Goal: Check status: Check status

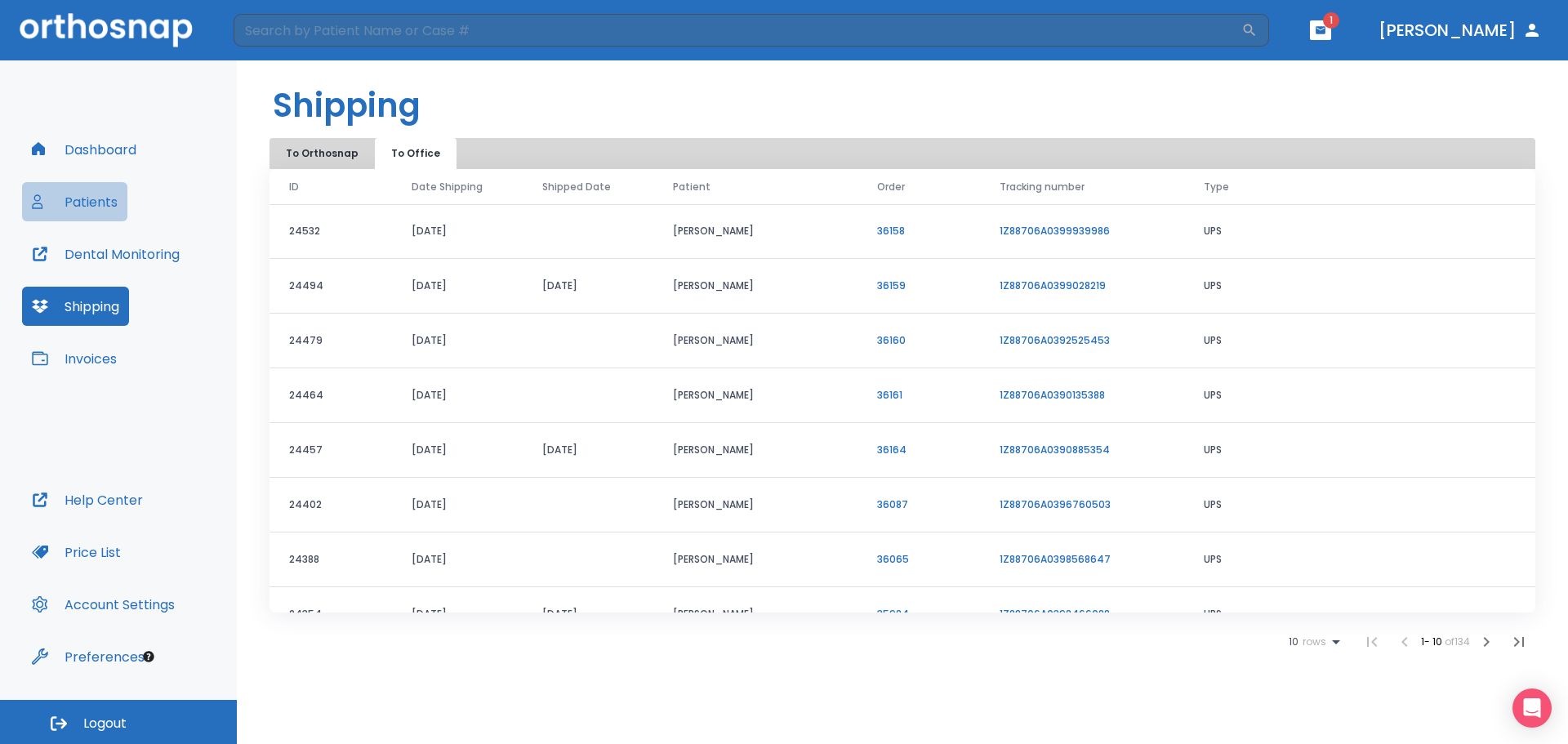
click at [91, 188] on button "Patients" at bounding box center [74, 202] width 106 height 40
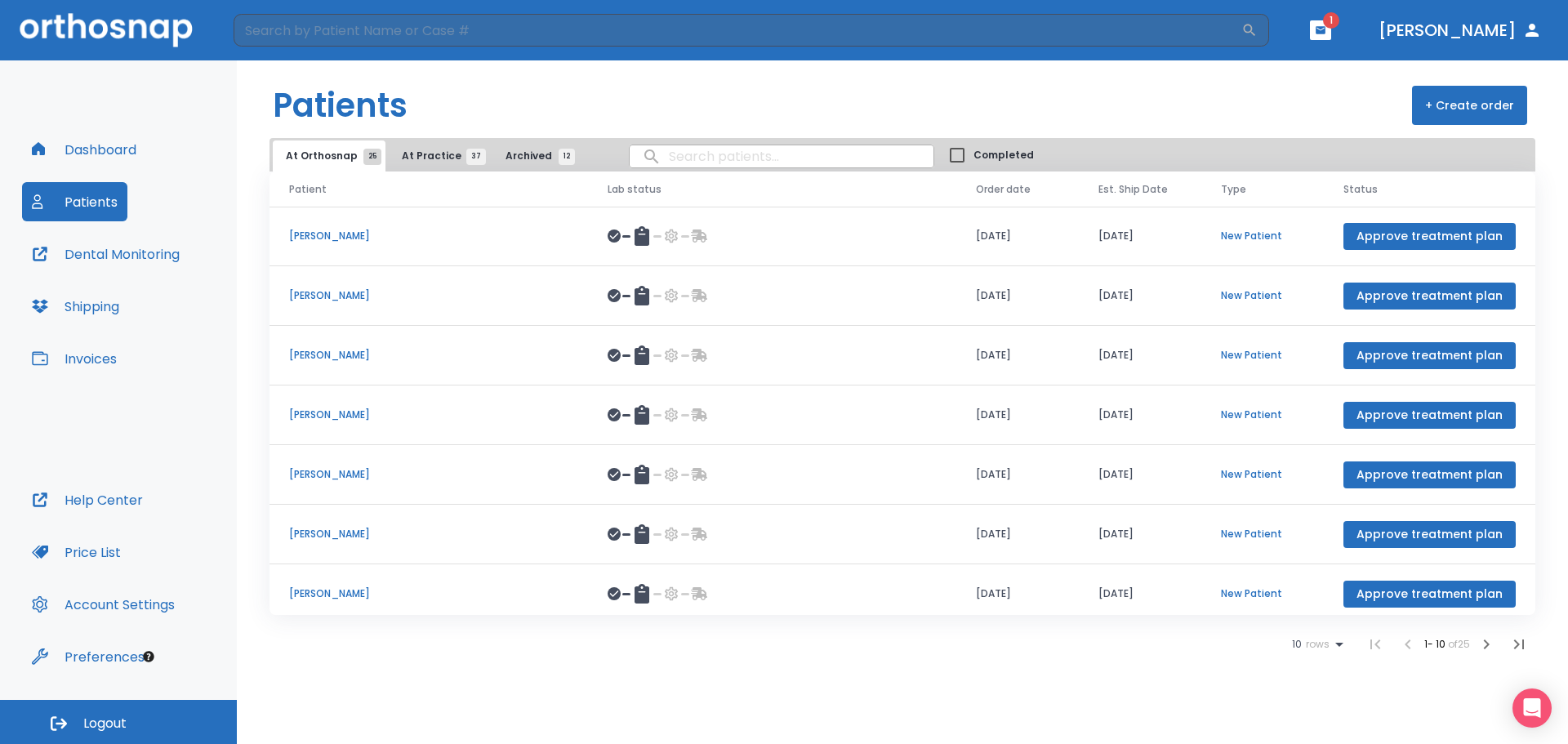
click at [1354, 40] on header "​ 1 Dr. Patterson" at bounding box center [784, 30] width 1568 height 60
click at [1331, 23] on button "button" at bounding box center [1320, 30] width 22 height 20
click at [1263, 80] on li "Starr Evans 2" at bounding box center [1312, 73] width 174 height 33
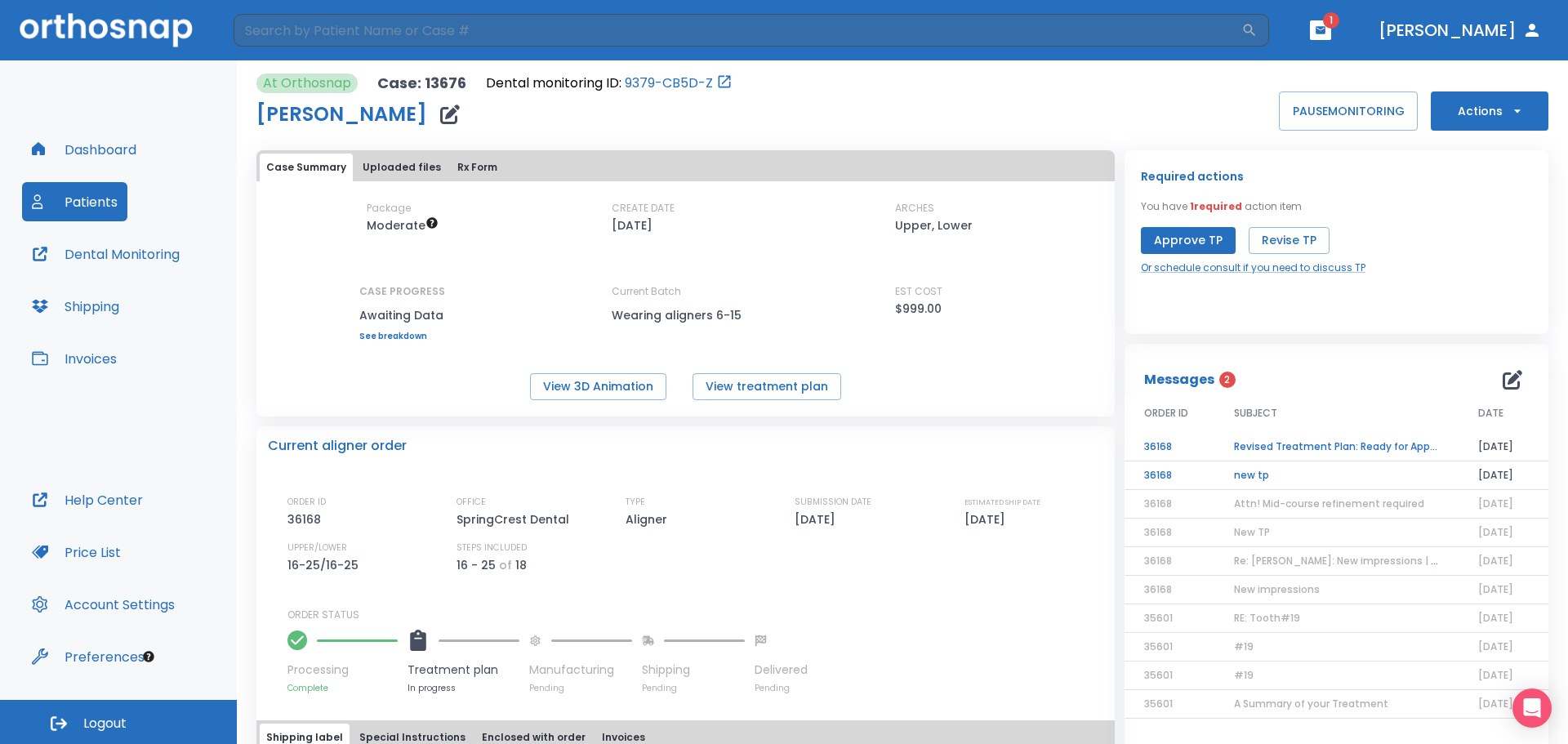
click at [103, 150] on button "Dashboard" at bounding box center [84, 150] width 124 height 40
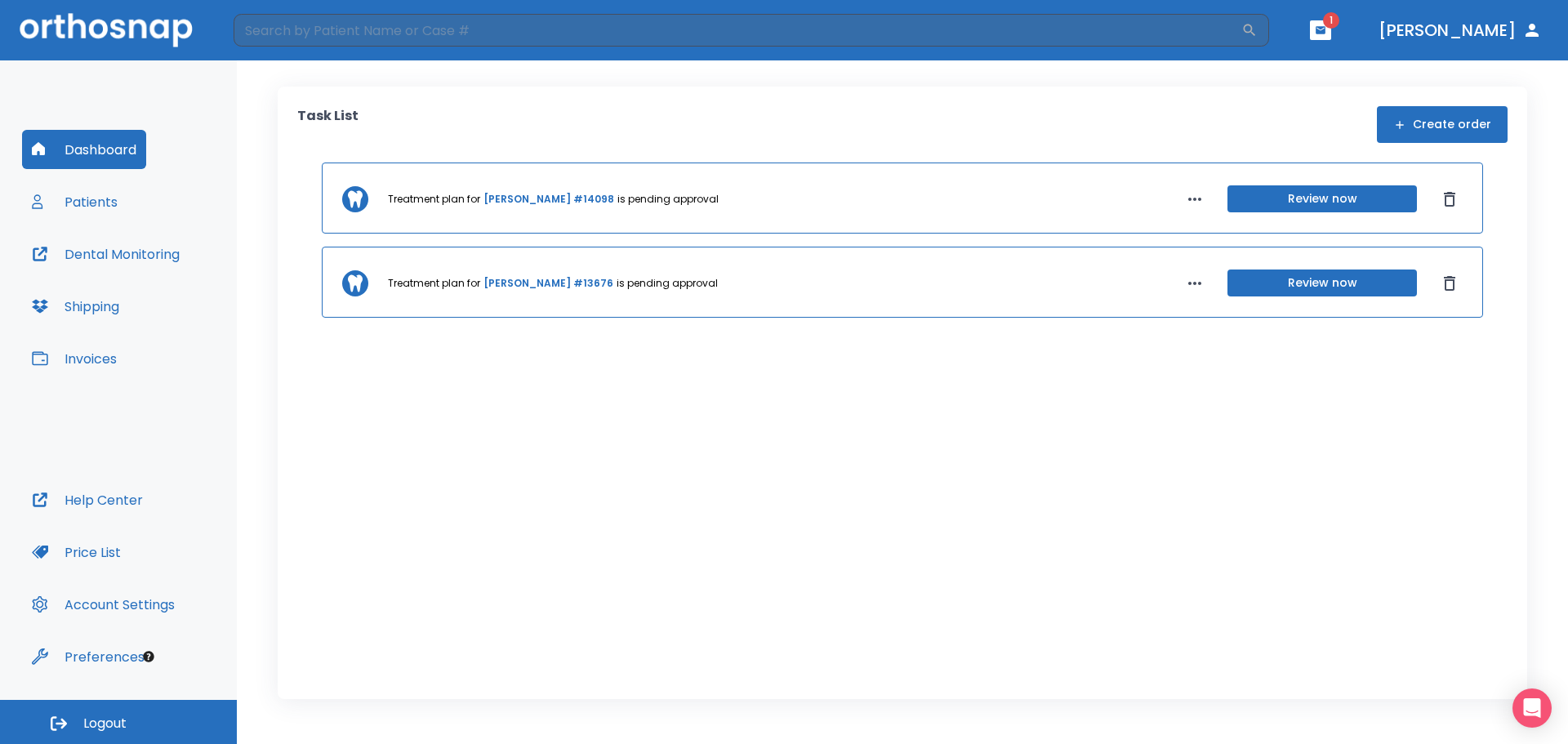
click at [533, 204] on link "Cleophas Draper #14098" at bounding box center [549, 199] width 131 height 15
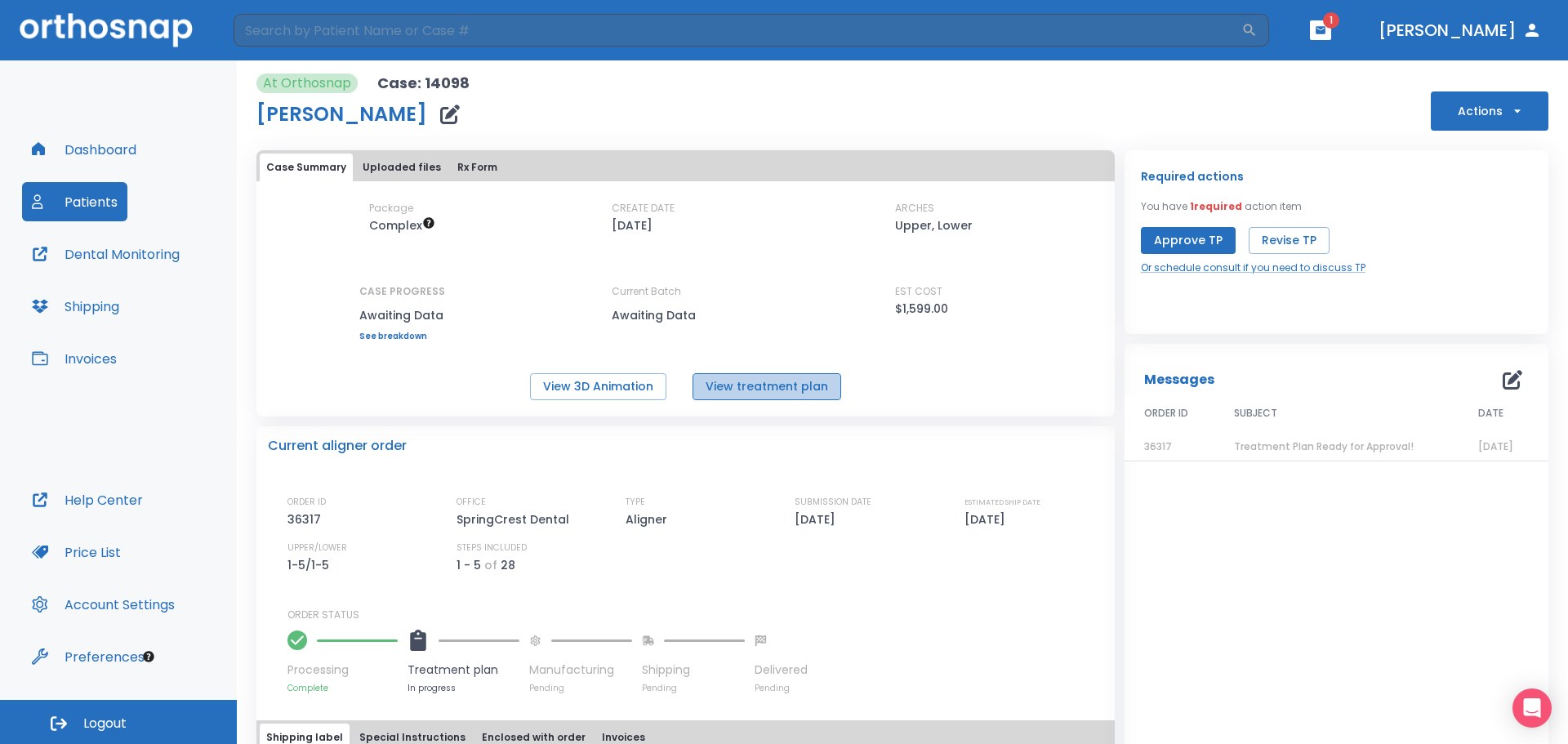
click at [788, 388] on button "View treatment plan" at bounding box center [767, 387] width 149 height 27
click at [546, 390] on button "View 3D Animation" at bounding box center [598, 387] width 137 height 27
click at [124, 155] on button "Dashboard" at bounding box center [84, 150] width 124 height 40
